Goal: Information Seeking & Learning: Learn about a topic

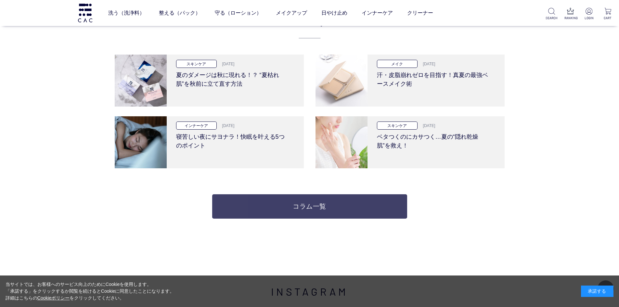
scroll to position [1430, 0]
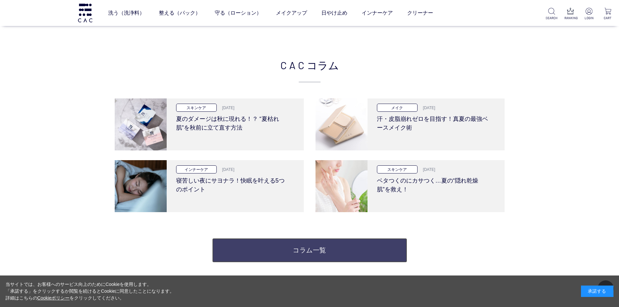
click at [359, 250] on link "コラム一覧" at bounding box center [309, 250] width 195 height 24
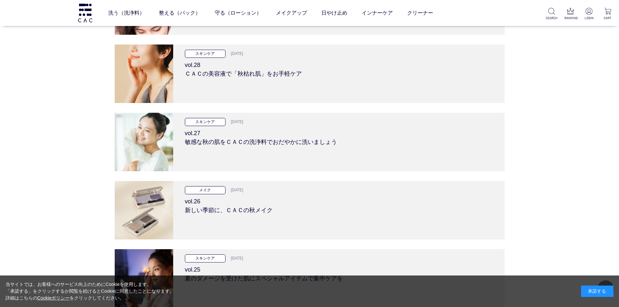
scroll to position [1690, 0]
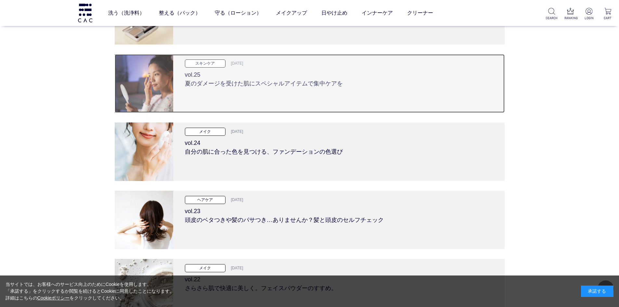
click at [144, 73] on img at bounding box center [144, 83] width 58 height 58
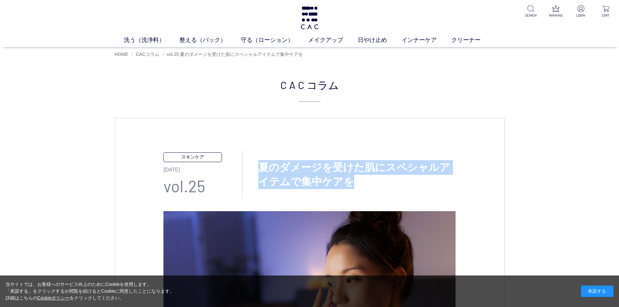
drag, startPoint x: 263, startPoint y: 166, endPoint x: 345, endPoint y: 183, distance: 84.0
click at [345, 183] on h3 "夏のダメージを受けた肌にスペシャルアイテムで集中ケアを" at bounding box center [348, 174] width 213 height 29
copy h3 "夏のダメージを受けた肌にスペシャルアイテムで集中ケアを"
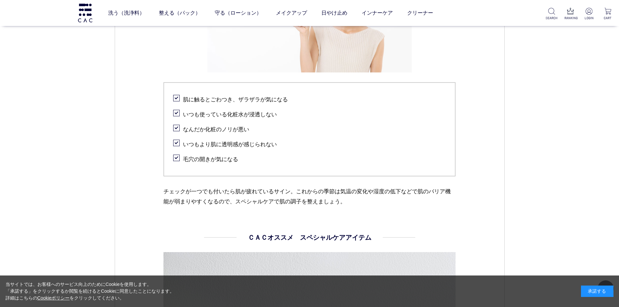
scroll to position [552, 0]
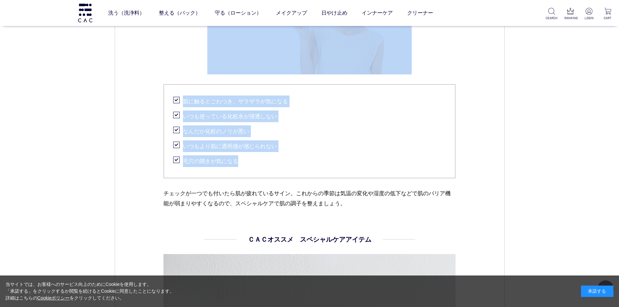
drag, startPoint x: 162, startPoint y: 84, endPoint x: 266, endPoint y: 162, distance: 130.4
click at [266, 162] on div "スキンケア [DATE] vol.25 夏のダメージを受けた肌にスペシャルアイテムで集中ケアを 夏は紫外線対策をしっかり行っているつもりでも、汗などで日やけ止…" at bounding box center [310, 48] width 390 height 1059
click at [295, 155] on li "毛穴の開きが気になる" at bounding box center [309, 160] width 273 height 13
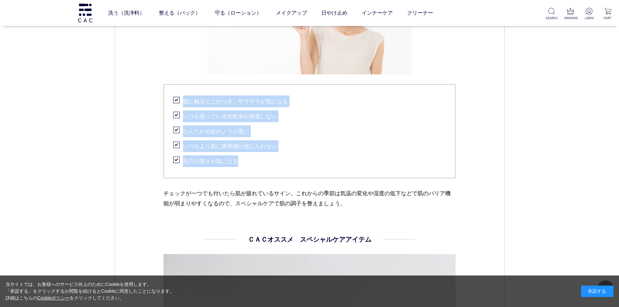
drag, startPoint x: 183, startPoint y: 99, endPoint x: 261, endPoint y: 154, distance: 95.5
click at [261, 154] on ul "肌に触るとごわつき、ザラザラが気になる いつも使っている化粧水が浸透しない なんだか化粧のノリが悪い いつもより肌に透明感が感じられない 毛穴の開きが気になる" at bounding box center [309, 131] width 292 height 94
click at [293, 154] on li "毛穴の開きが気になる" at bounding box center [309, 160] width 273 height 13
drag, startPoint x: 184, startPoint y: 102, endPoint x: 242, endPoint y: 156, distance: 78.9
click at [242, 156] on ul "肌に触るとごわつき、ザラザラが気になる いつも使っている化粧水が浸透しない なんだか化粧のノリが悪い いつもより肌に透明感が感じられない 毛穴の開きが気になる" at bounding box center [309, 131] width 292 height 94
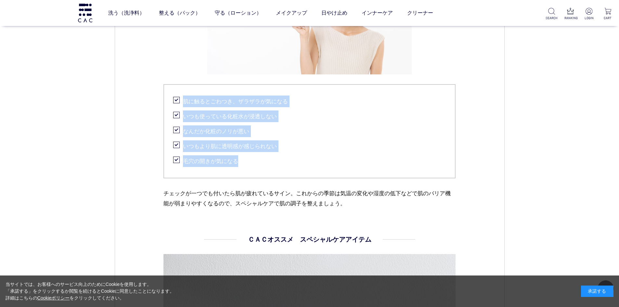
copy ul "肌に触るとごわつき、ザラザラが気になる いつも使っている化粧水が浸透しない なんだか化粧のノリが悪い いつもより肌に透明感が感じられない 毛穴の開きが気になる"
